Goal: Task Accomplishment & Management: Use online tool/utility

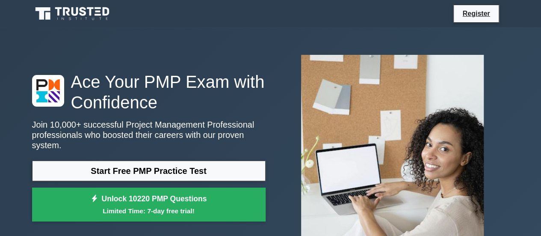
scroll to position [78, 0]
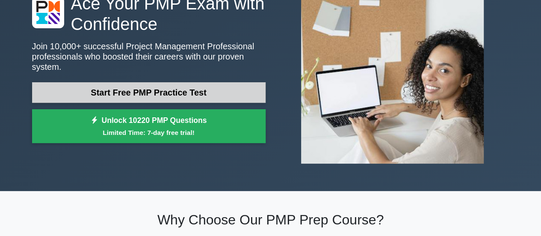
click at [178, 86] on link "Start Free PMP Practice Test" at bounding box center [148, 92] width 233 height 21
click at [177, 88] on link "Start Free PMP Practice Test" at bounding box center [148, 92] width 233 height 21
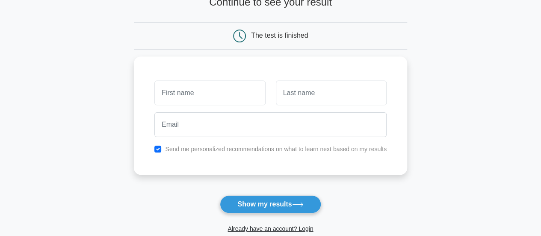
scroll to position [63, 0]
